Goal: Check status: Check status

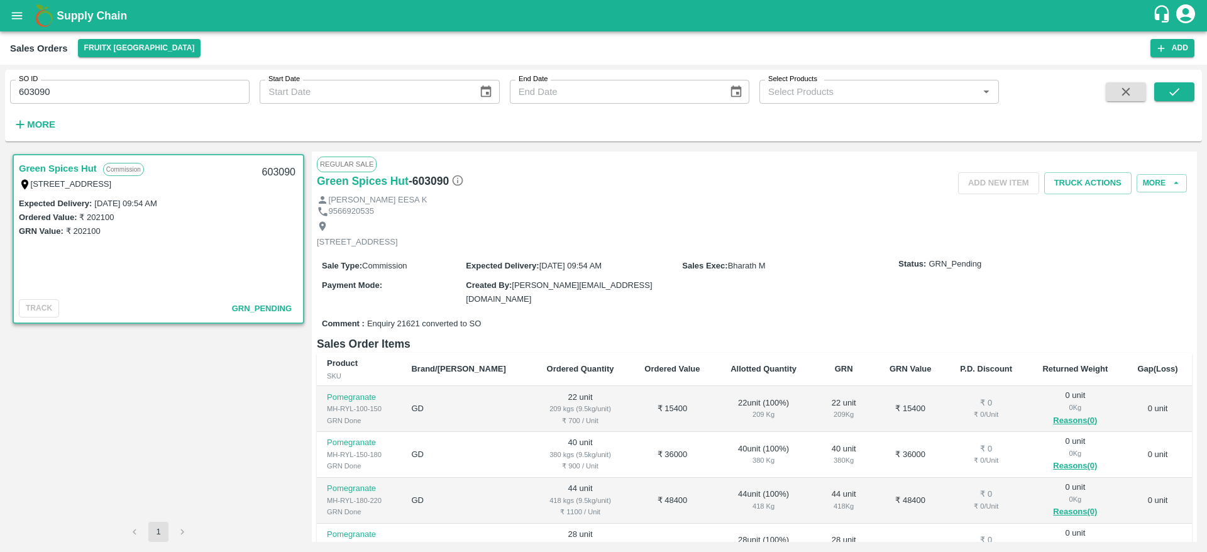
click at [91, 86] on input "603090" at bounding box center [130, 92] width 240 height 24
type input "603538"
click at [1168, 88] on icon "submit" at bounding box center [1175, 92] width 14 height 14
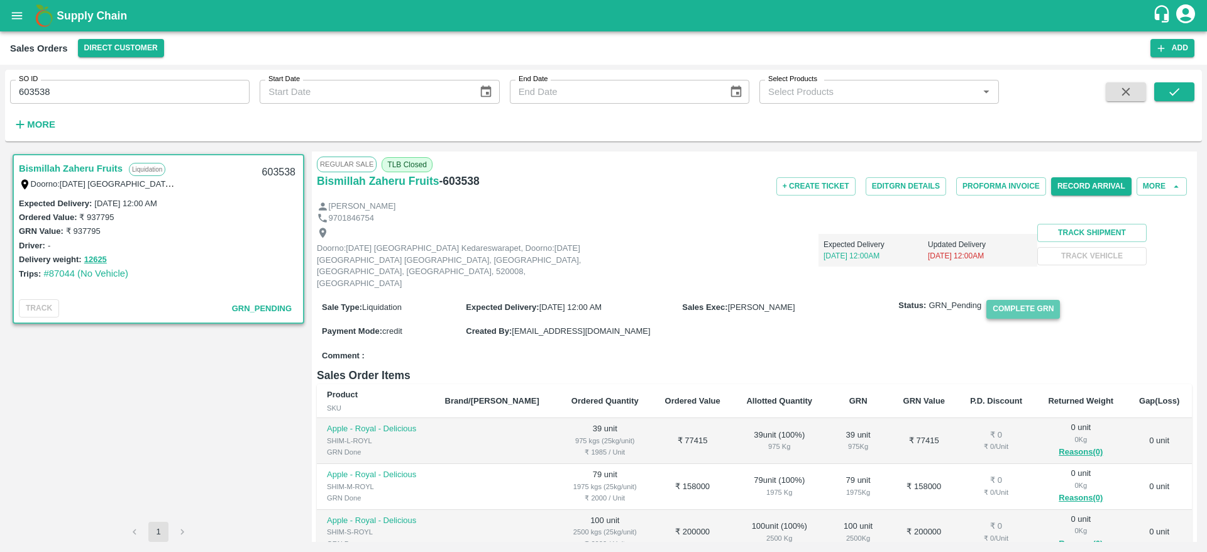
click at [1007, 300] on button "Complete GRN" at bounding box center [1024, 309] width 74 height 18
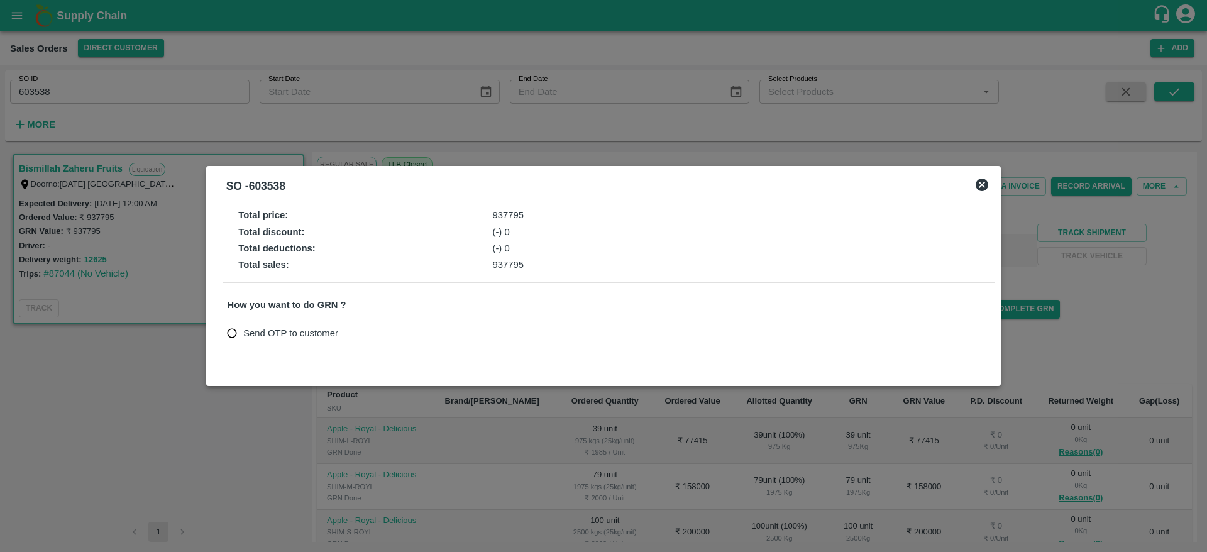
click at [112, 395] on div at bounding box center [603, 276] width 1207 height 552
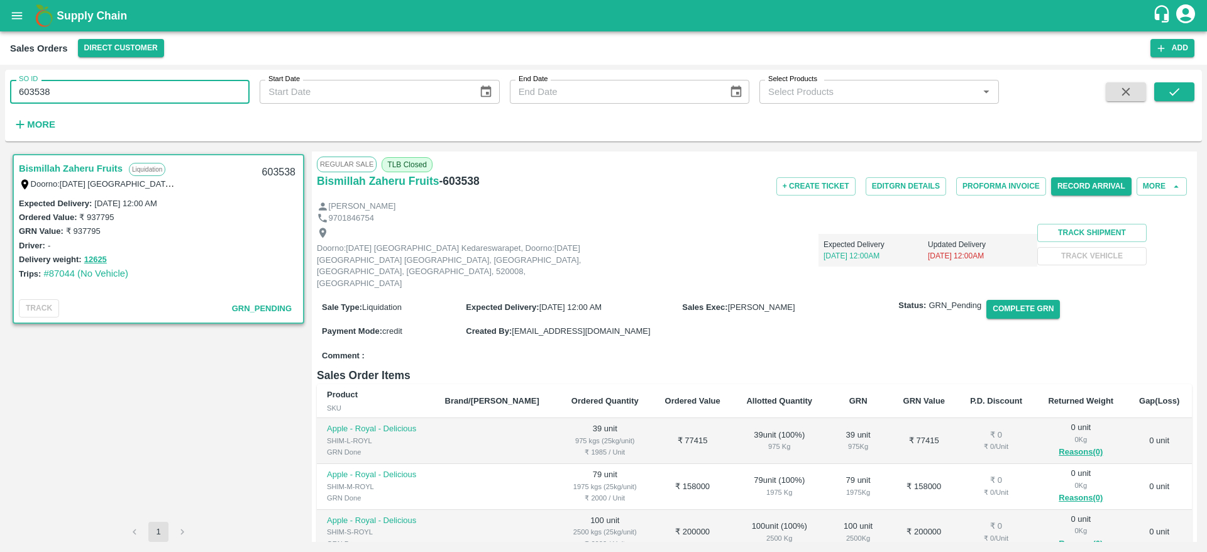
drag, startPoint x: 54, startPoint y: 91, endPoint x: 0, endPoint y: 108, distance: 56.7
click at [0, 108] on div "SO ID 603538 SO ID Start Date Start Date End Date End Date Select Products Sele…" at bounding box center [603, 308] width 1207 height 487
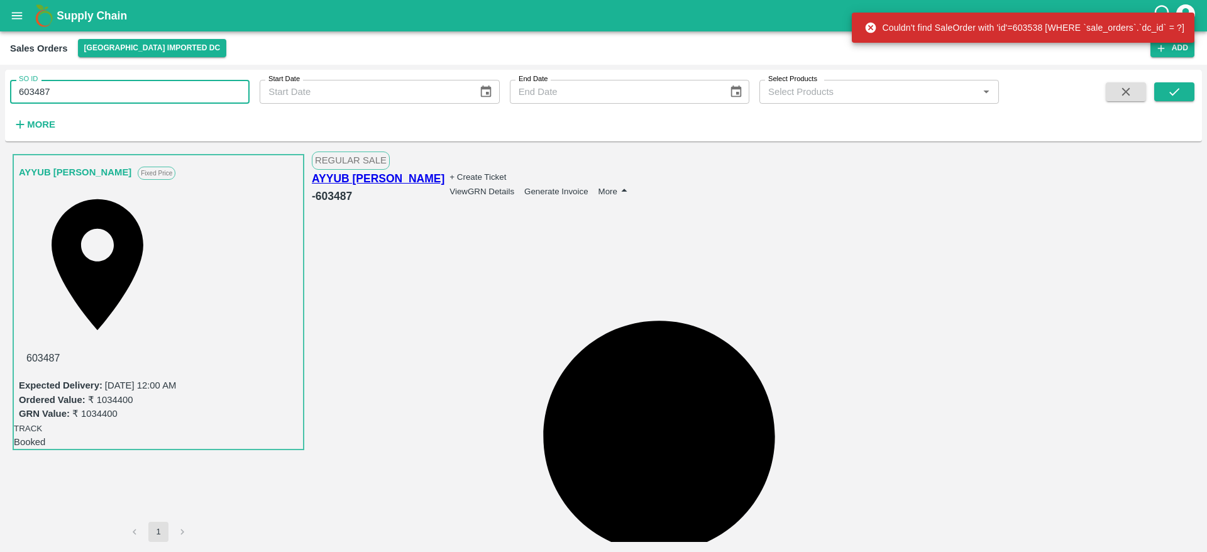
drag, startPoint x: 63, startPoint y: 83, endPoint x: 0, endPoint y: 97, distance: 64.5
click at [0, 97] on div "SO ID 603487 SO ID Start Date Start Date End Date End Date Select Products Sele…" at bounding box center [603, 308] width 1207 height 487
paste input "text"
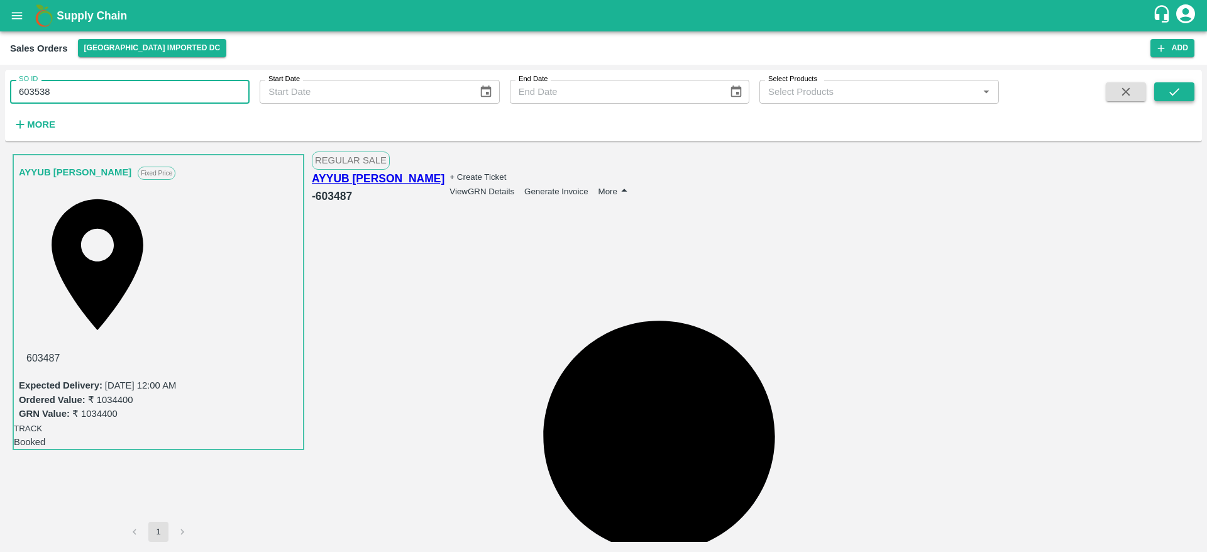
type input "603538"
click at [1170, 94] on icon "submit" at bounding box center [1175, 92] width 14 height 14
